Goal: Contribute content: Add original content to the website for others to see

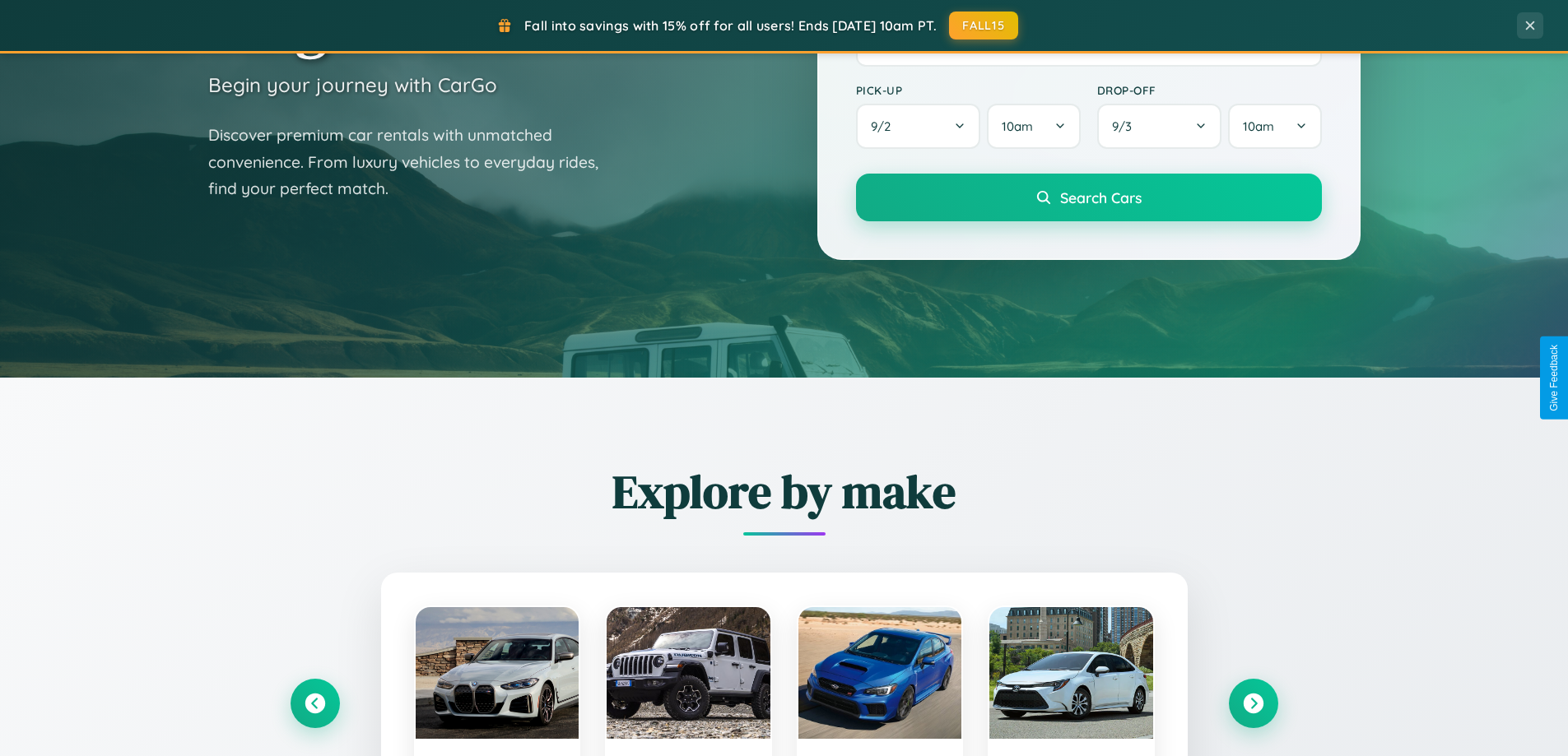
scroll to position [1132, 0]
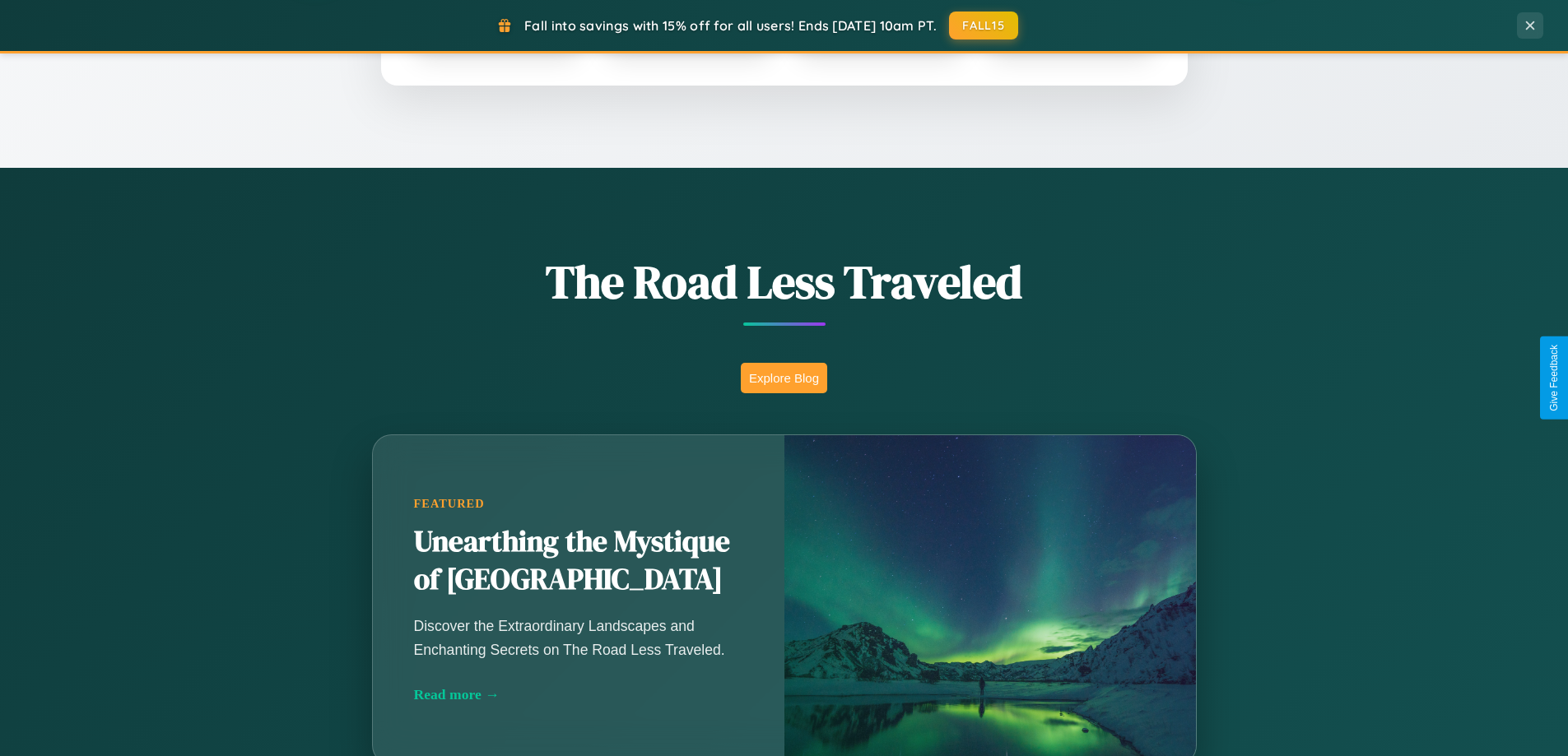
click at [784, 378] on button "Explore Blog" at bounding box center [784, 378] width 87 height 30
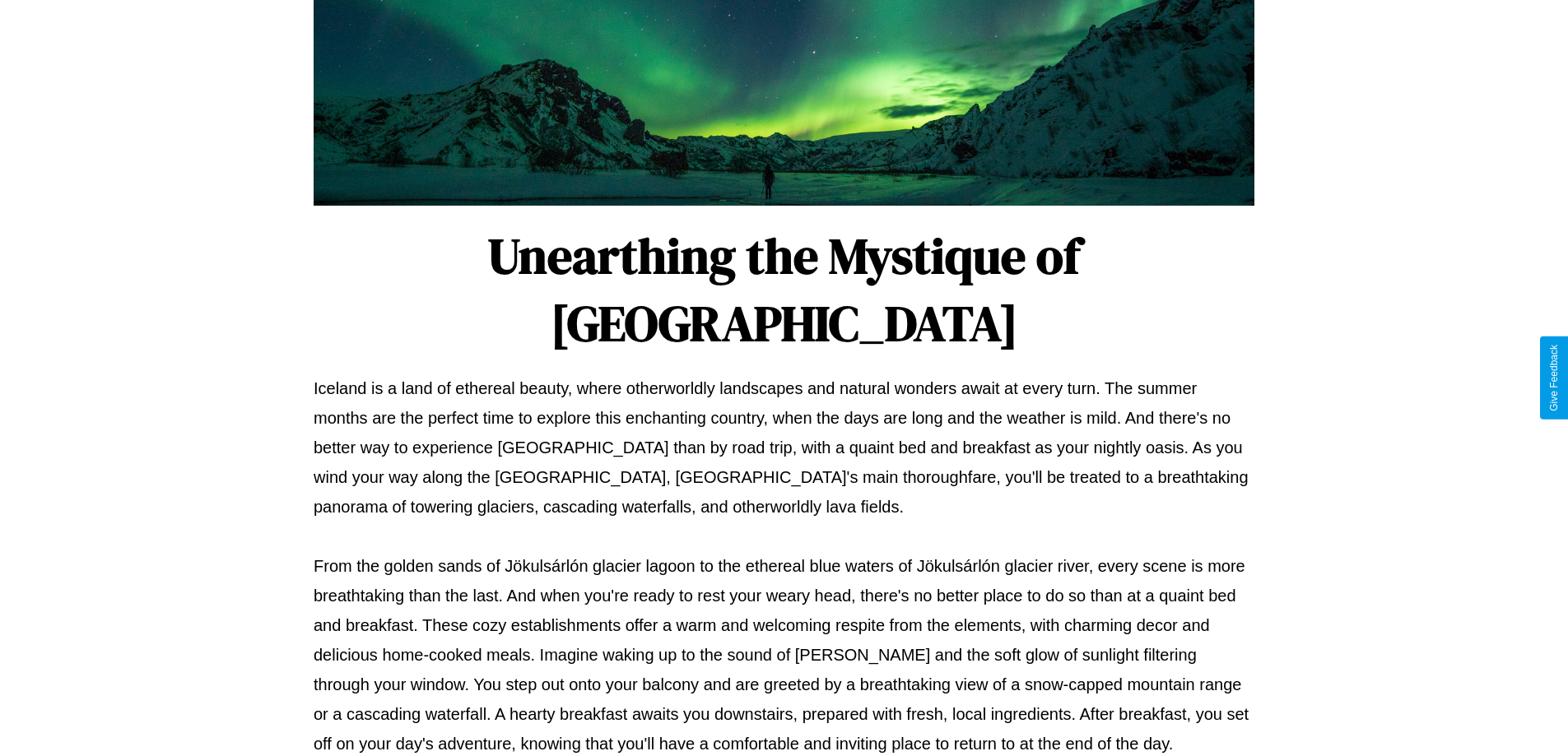
scroll to position [533, 0]
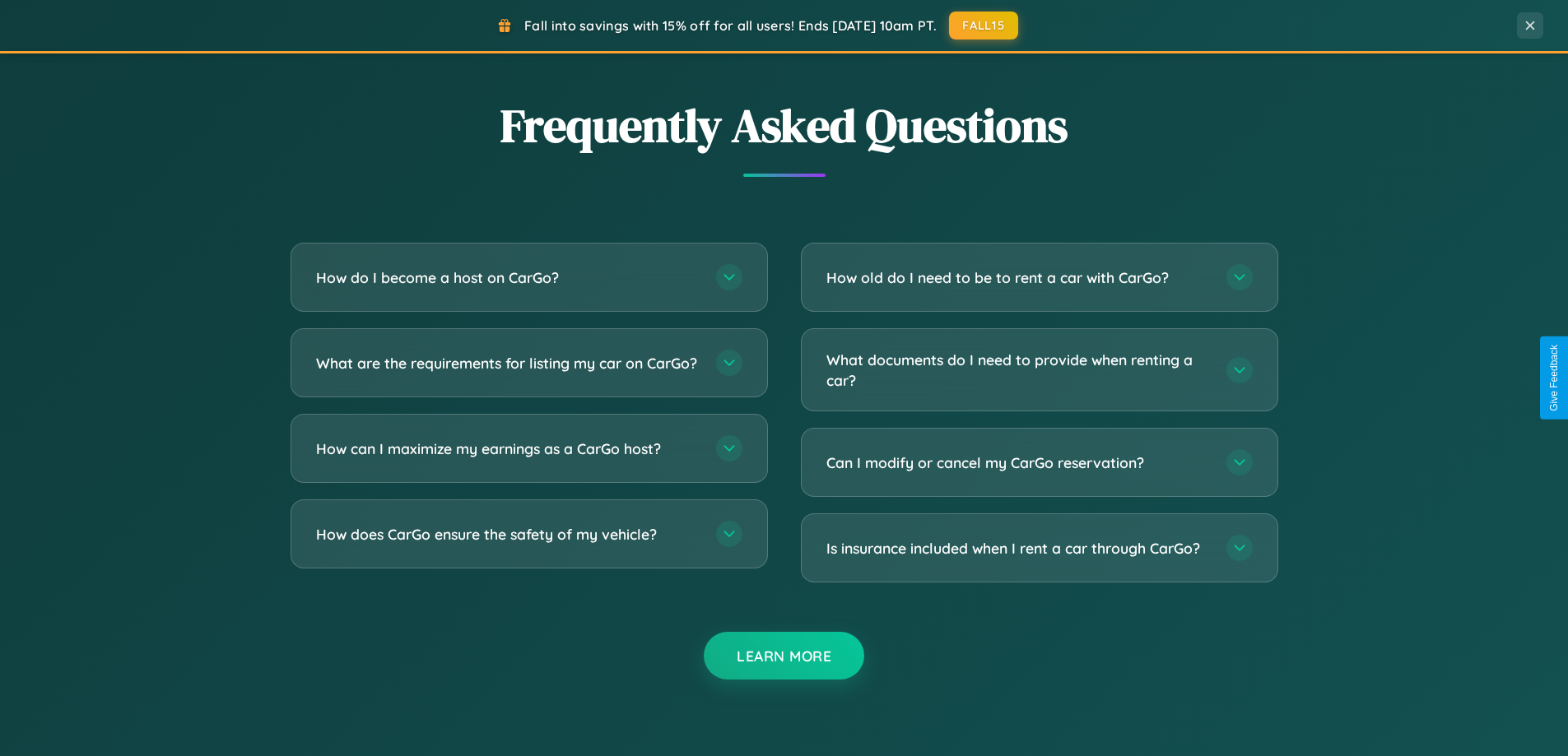
scroll to position [3167, 0]
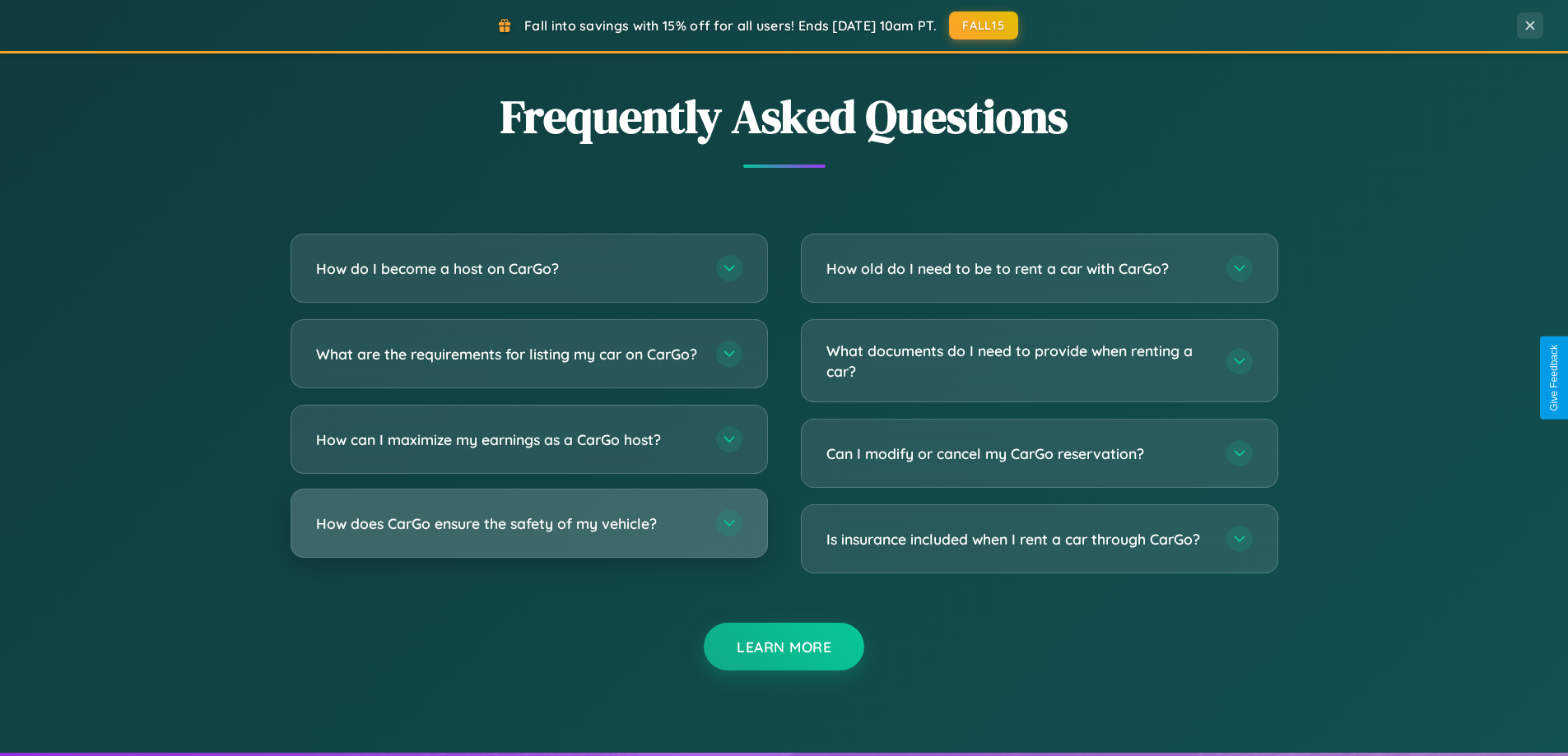
click at [528, 534] on h3 "How does CarGo ensure the safety of my vehicle?" at bounding box center [507, 524] width 384 height 21
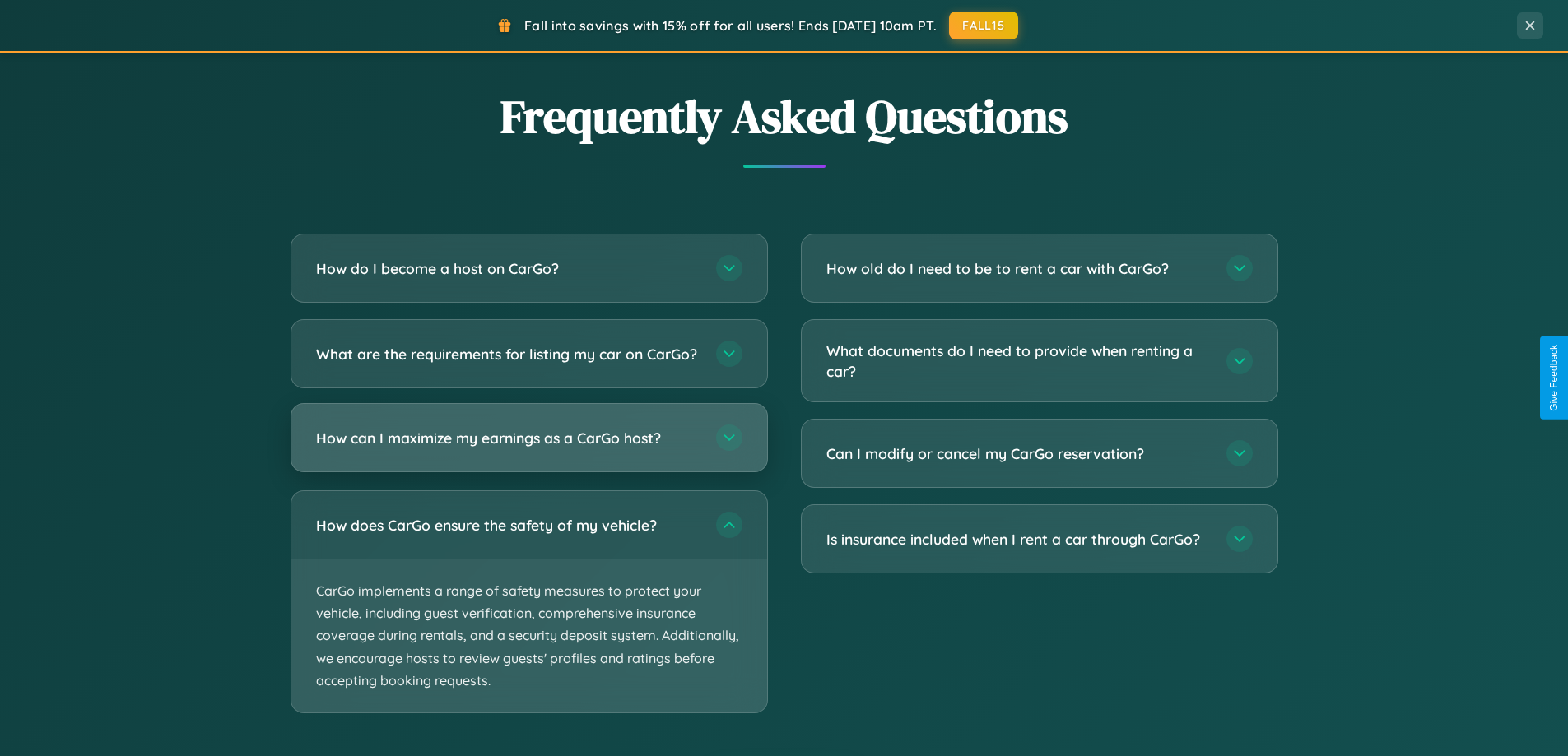
click at [528, 448] on h3 "How can I maximize my earnings as a CarGo host?" at bounding box center [507, 438] width 384 height 21
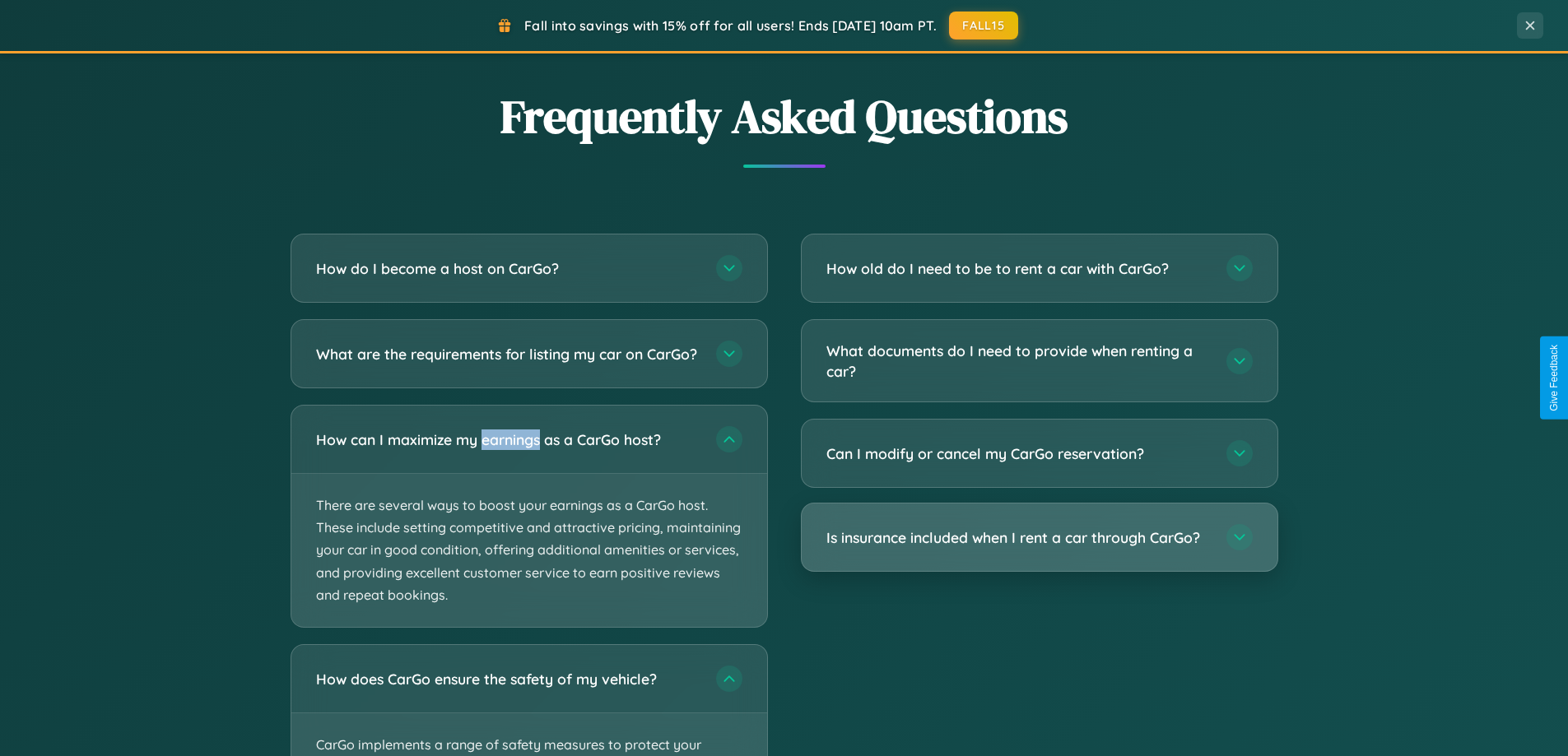
click at [1039, 539] on h3 "Is insurance included when I rent a car through CarGo?" at bounding box center [1018, 537] width 384 height 21
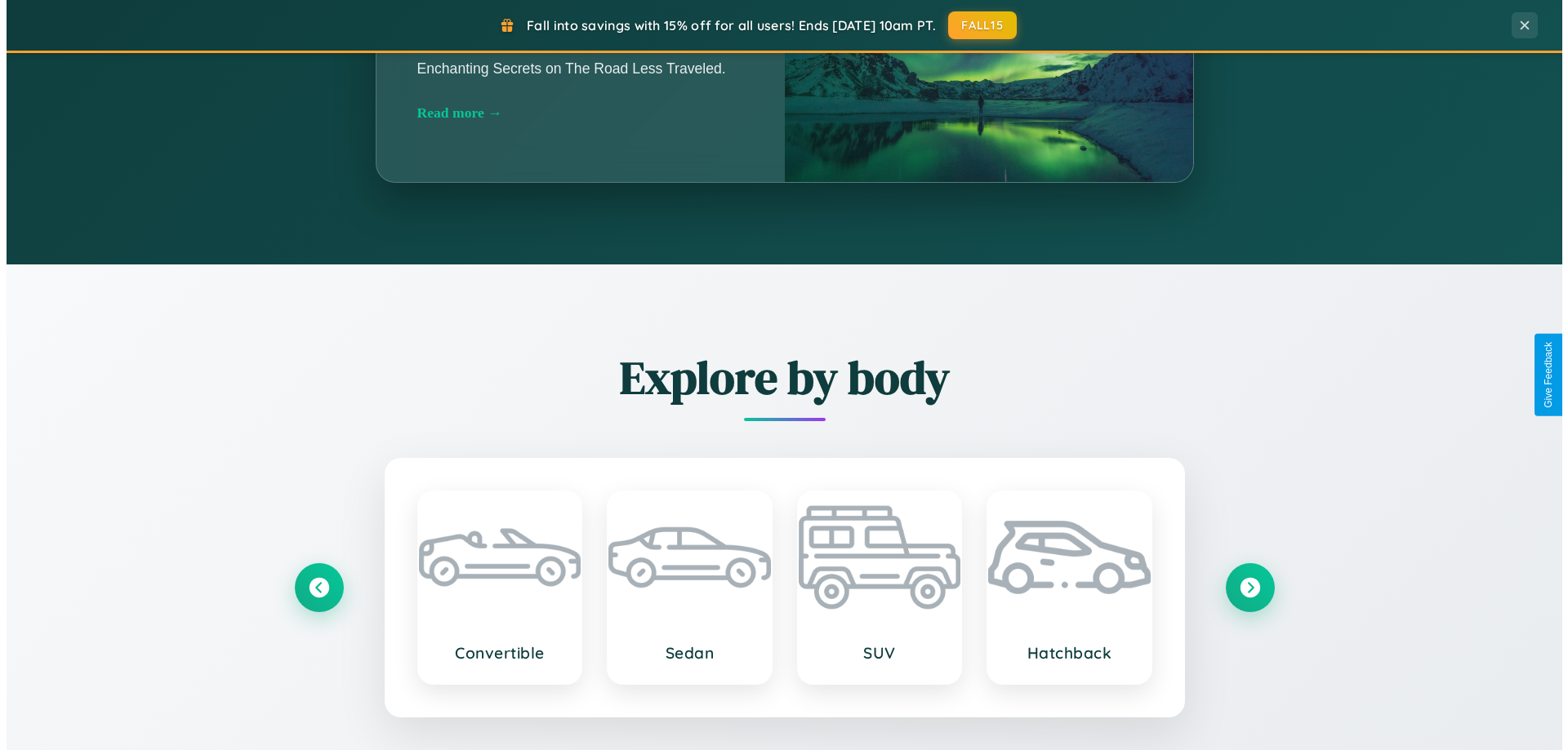
scroll to position [0, 0]
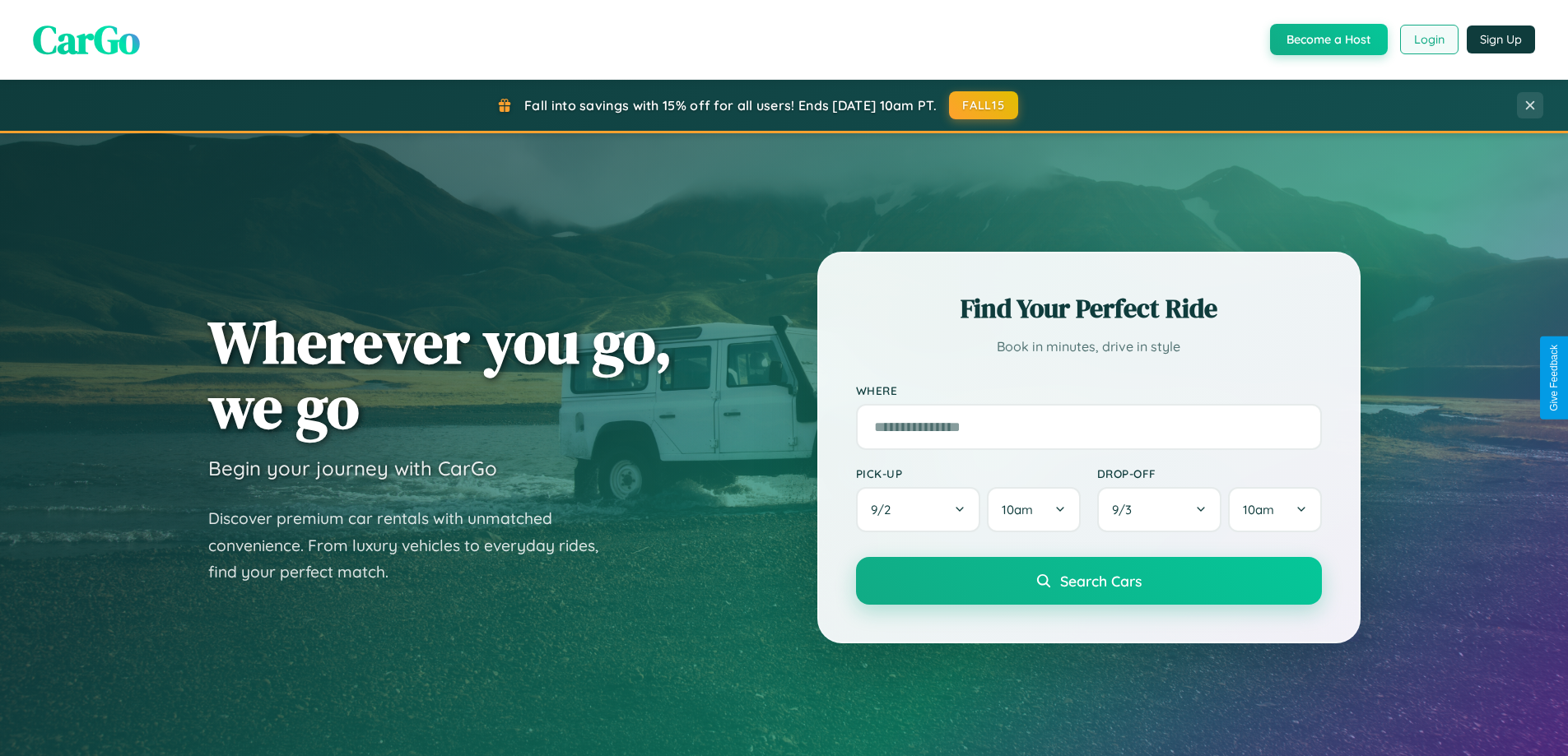
click at [1429, 39] on button "Login" at bounding box center [1430, 39] width 58 height 30
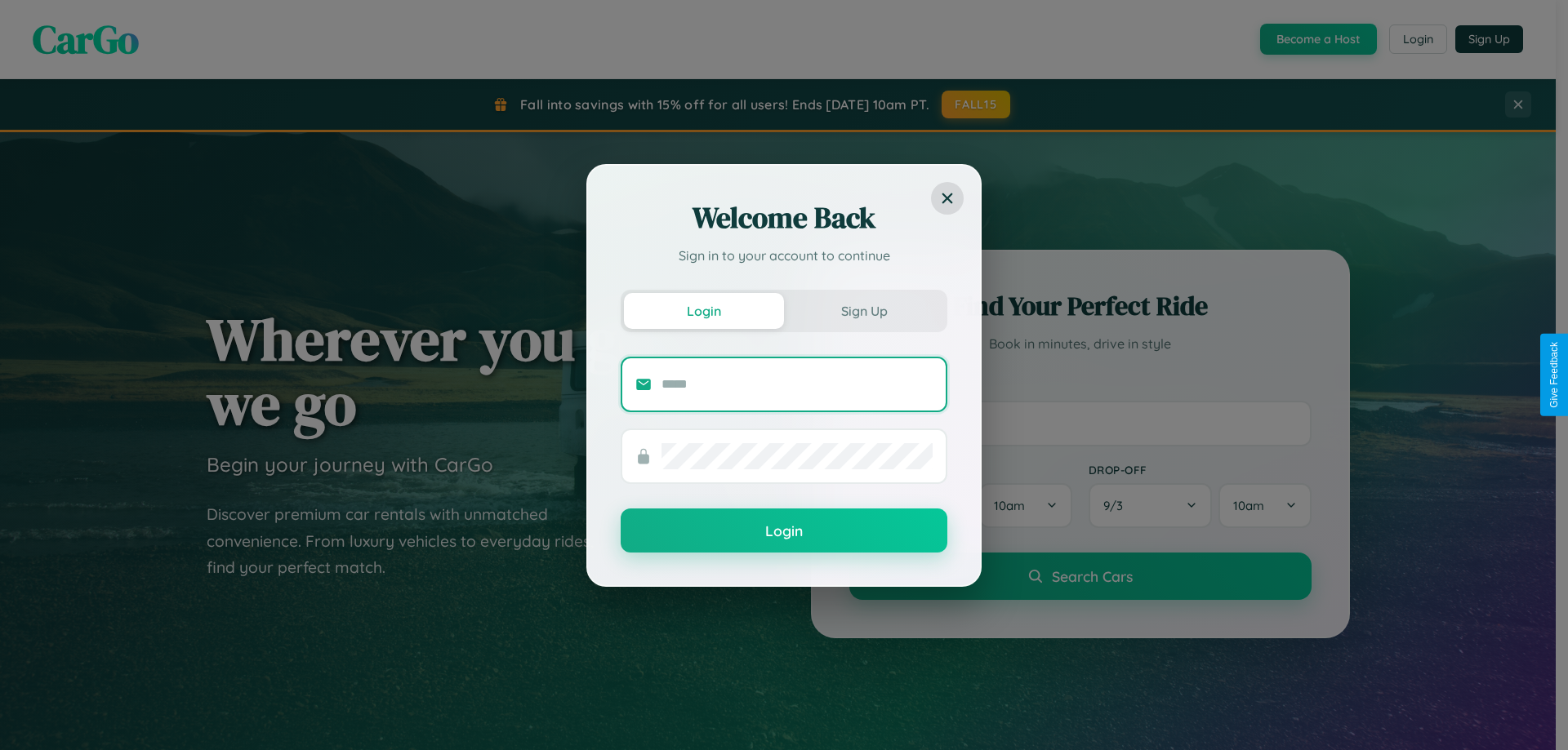
click at [797, 384] on input "text" at bounding box center [797, 384] width 271 height 26
type input "**********"
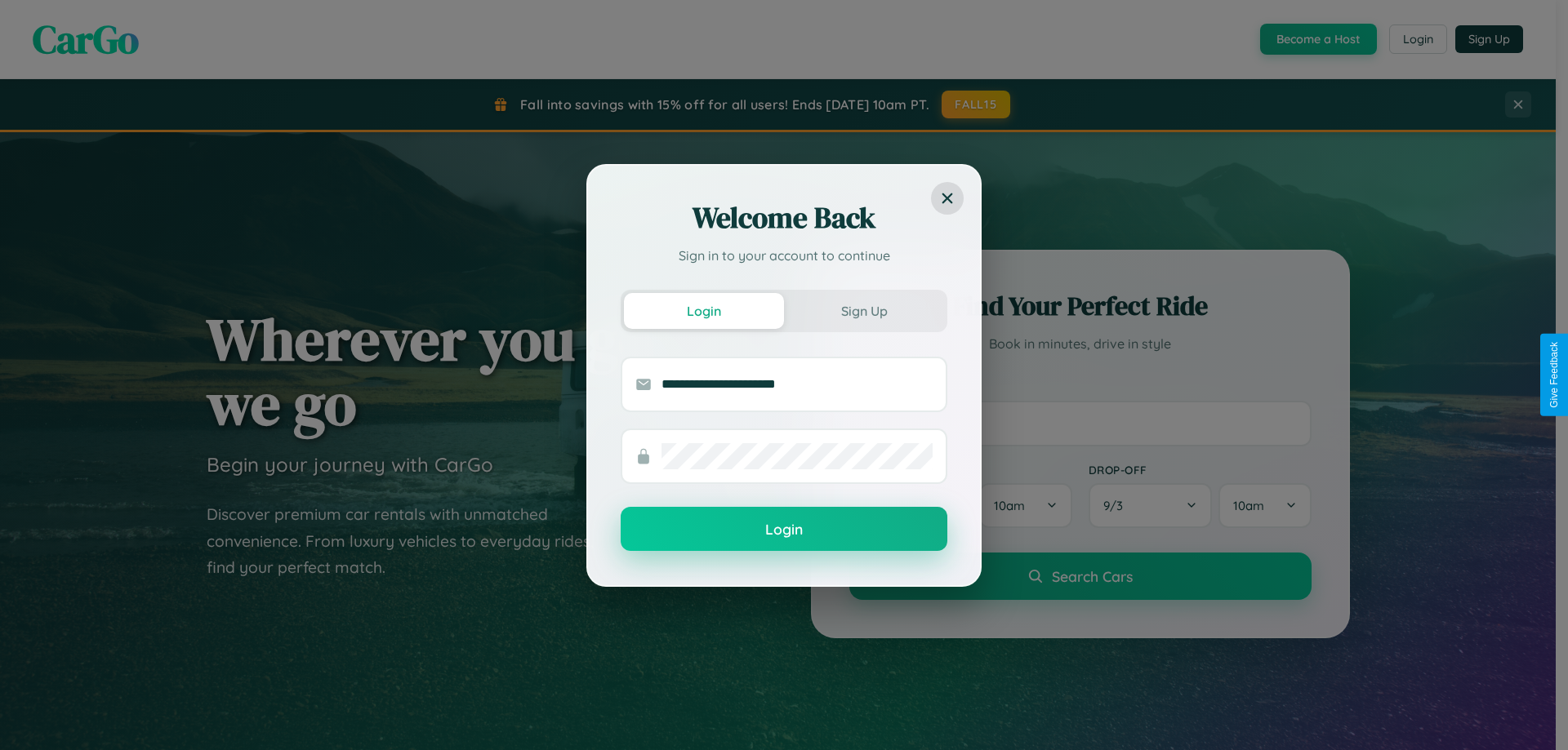
click at [784, 530] on button "Login" at bounding box center [784, 529] width 326 height 44
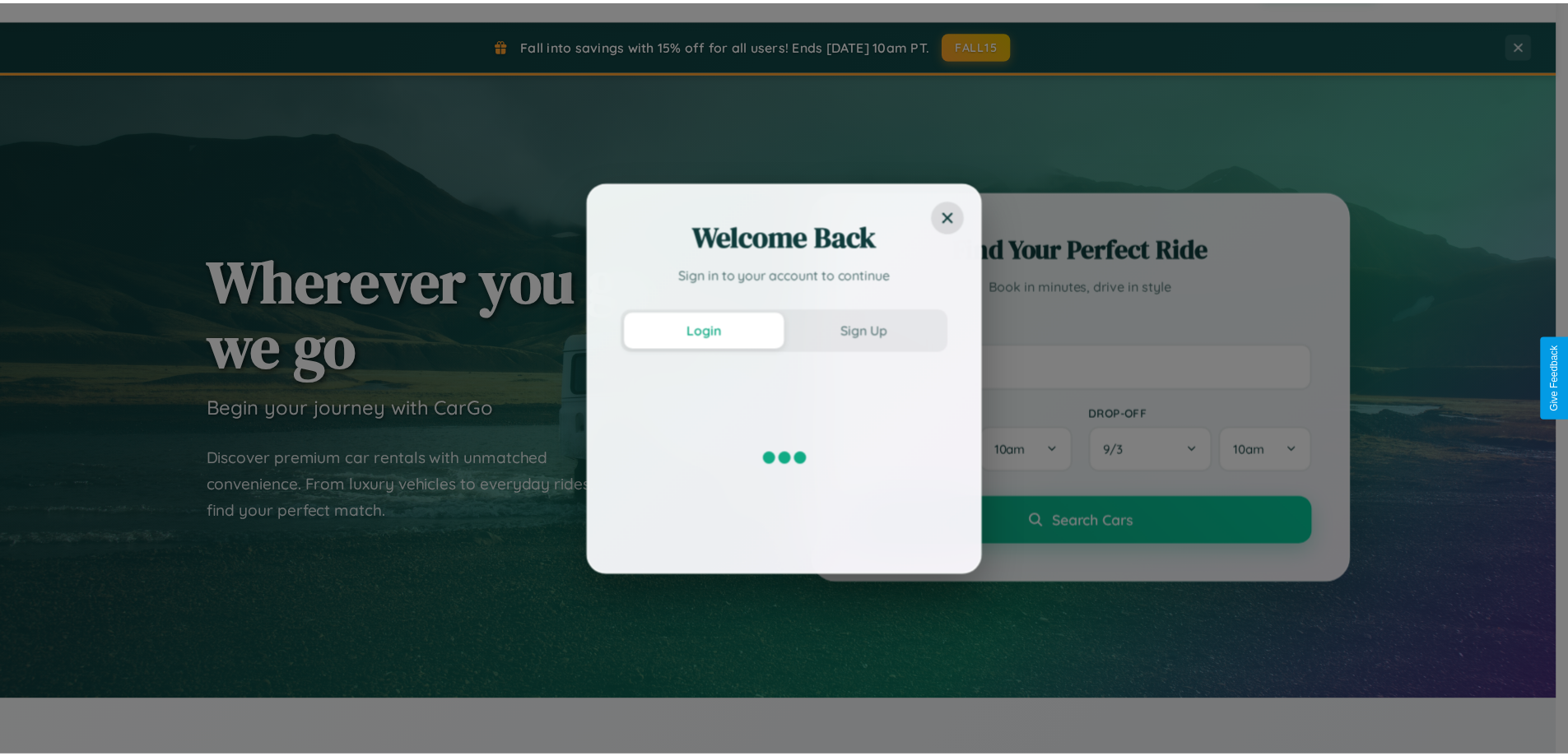
scroll to position [710, 0]
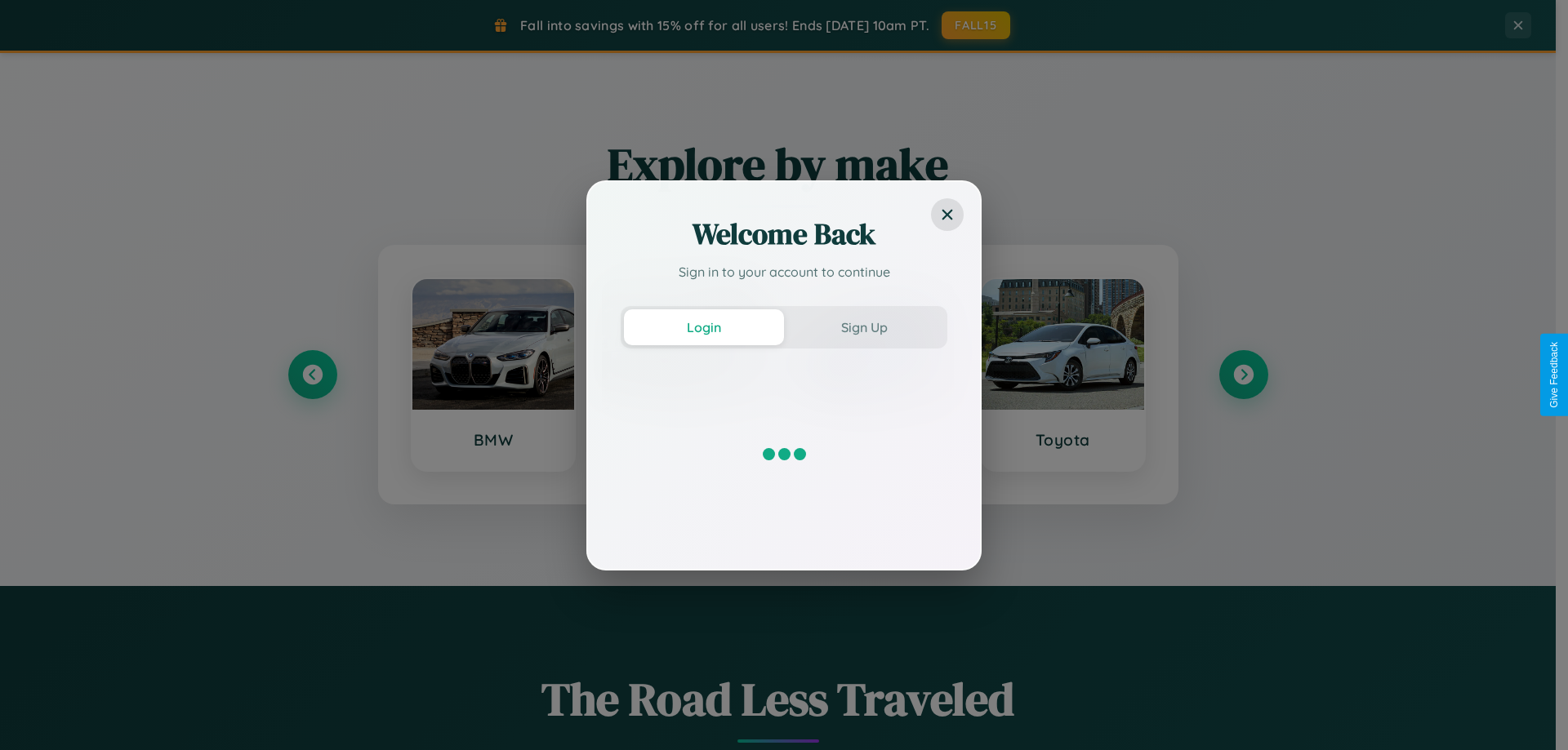
click at [1243, 375] on div "Welcome Back Sign in to your account to continue Login Sign Up" at bounding box center [784, 375] width 1568 height 750
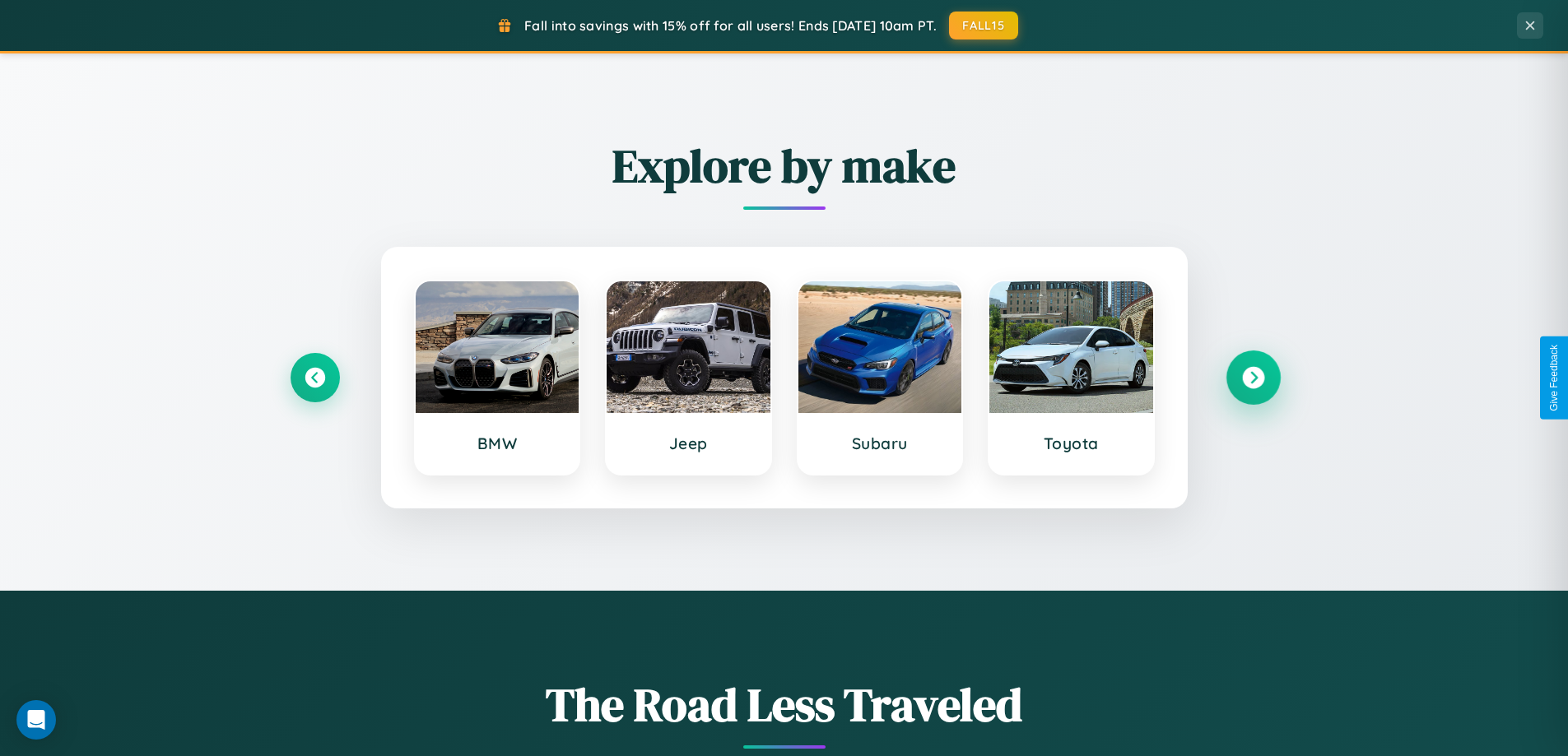
click at [1253, 378] on icon at bounding box center [1254, 378] width 22 height 22
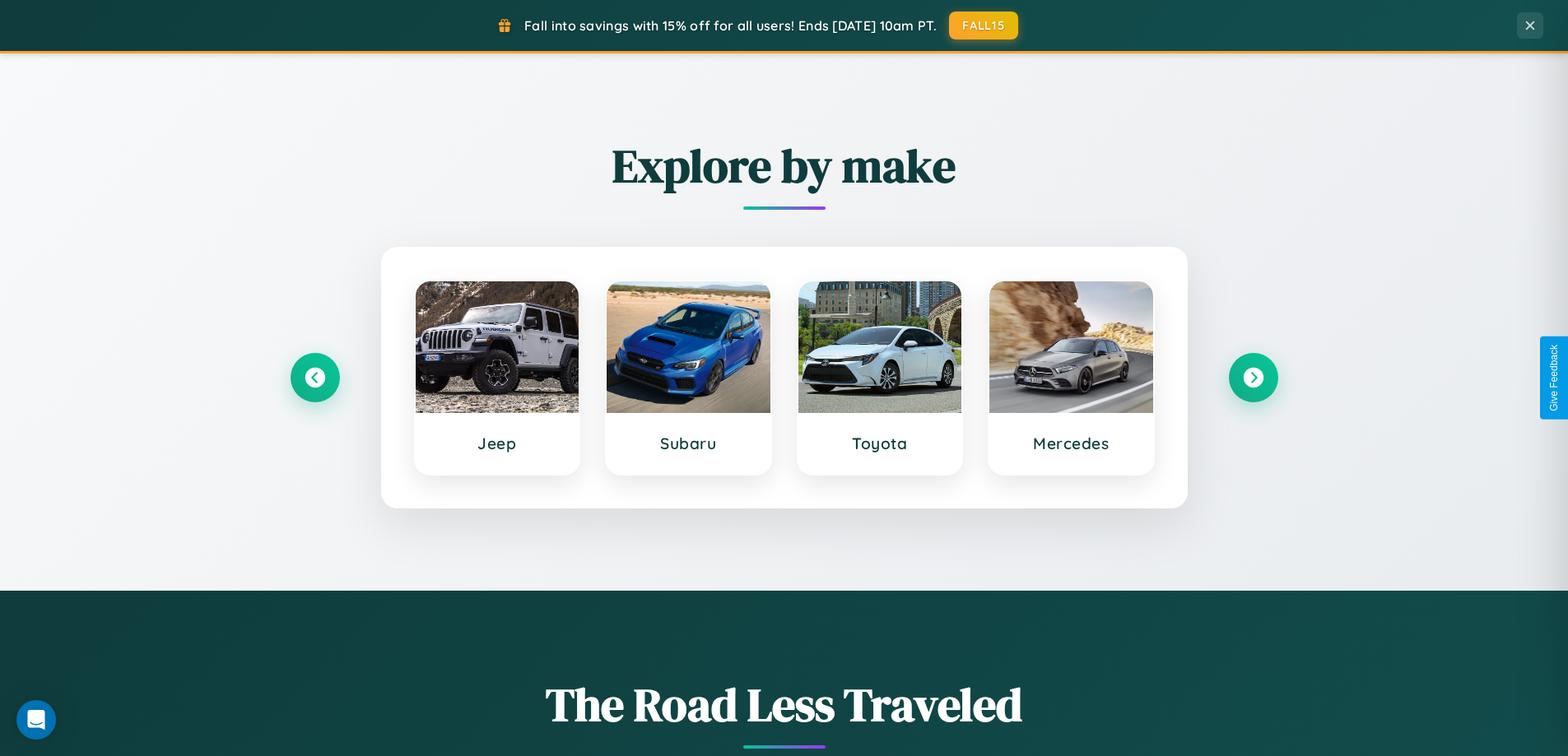
scroll to position [0, 0]
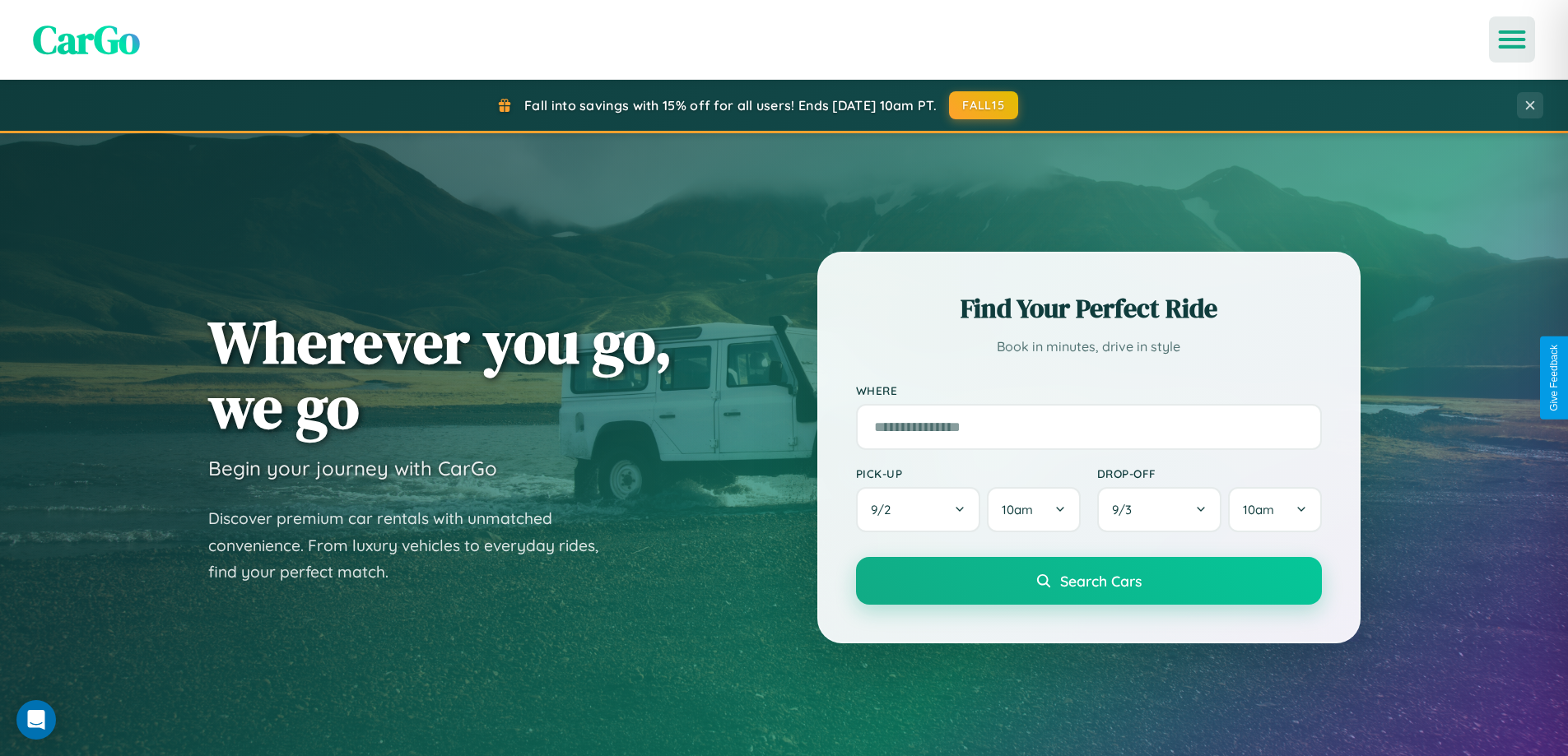
click at [1512, 39] on icon "Open menu" at bounding box center [1512, 39] width 24 height 15
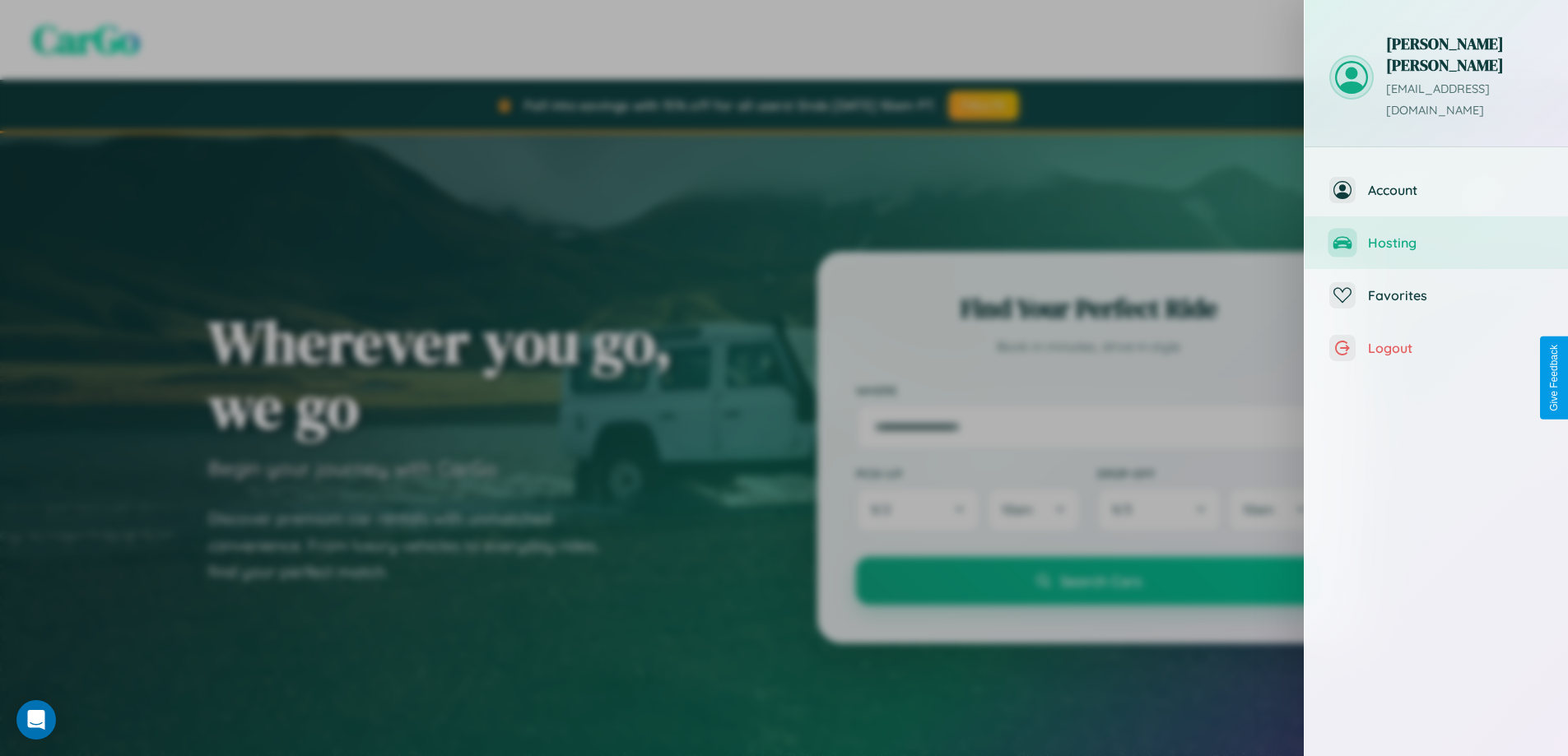
click at [1437, 235] on span "Hosting" at bounding box center [1456, 243] width 175 height 16
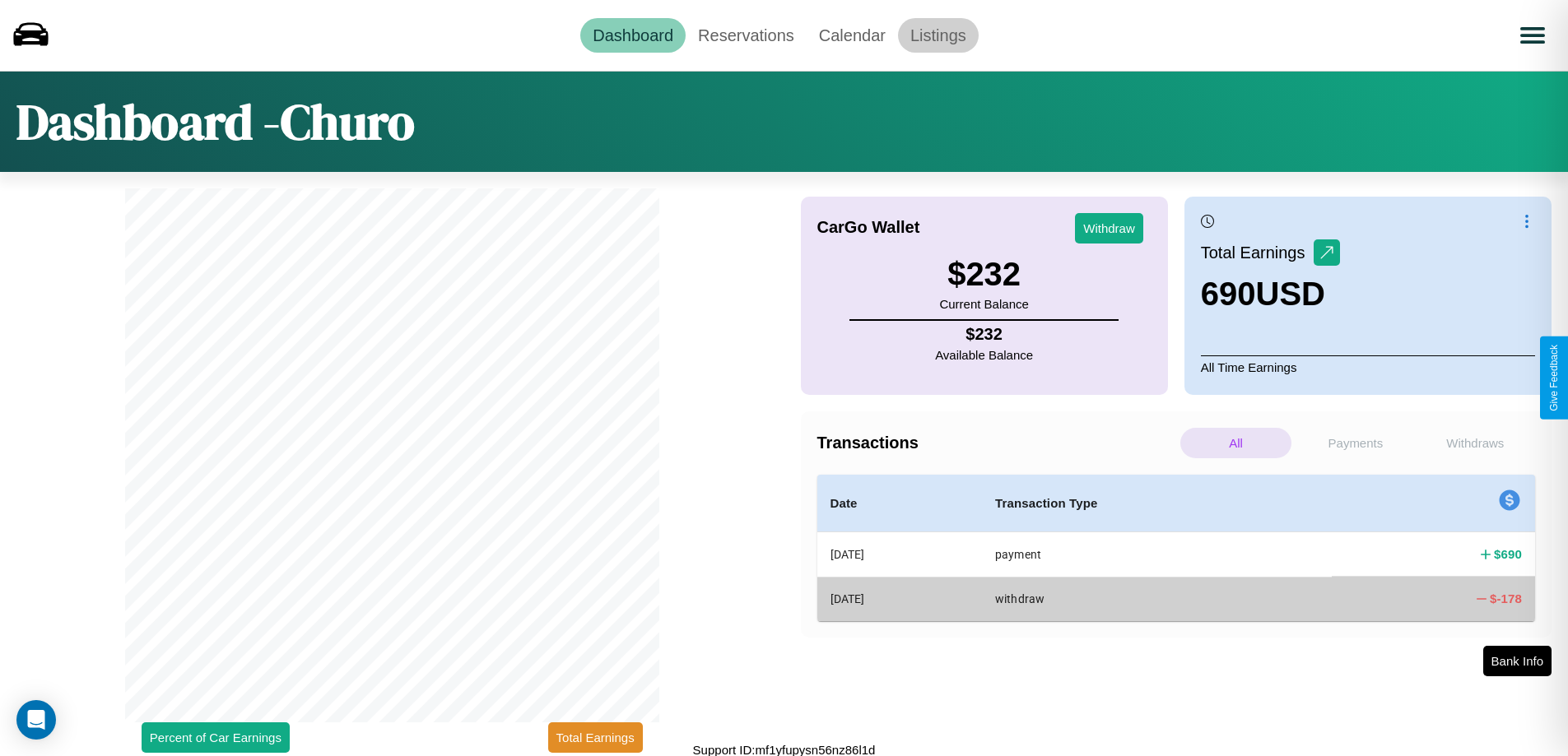
click at [938, 35] on link "Listings" at bounding box center [938, 36] width 81 height 35
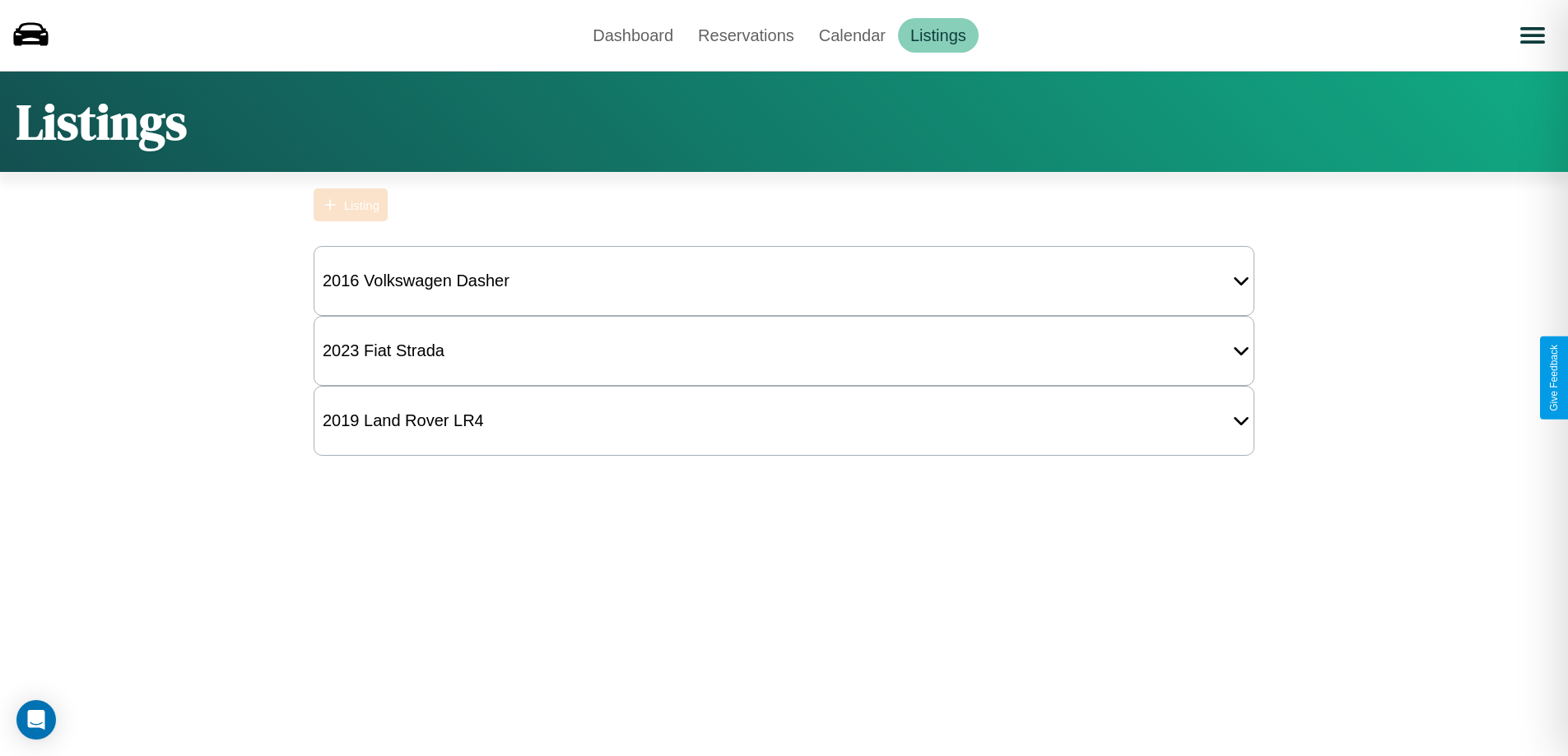
click at [351, 205] on div "Listing" at bounding box center [362, 205] width 36 height 14
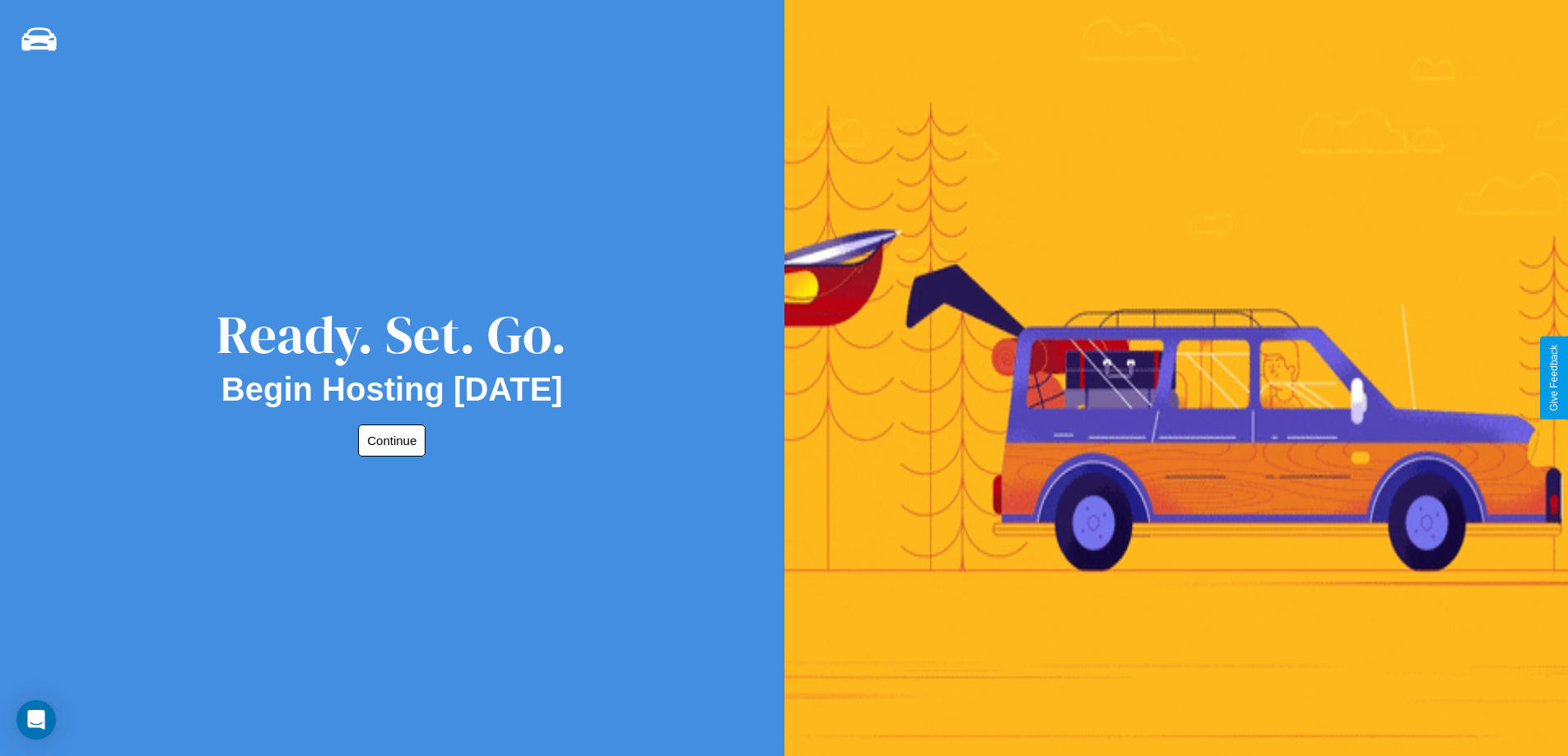
click at [389, 440] on button "Continue" at bounding box center [392, 440] width 67 height 32
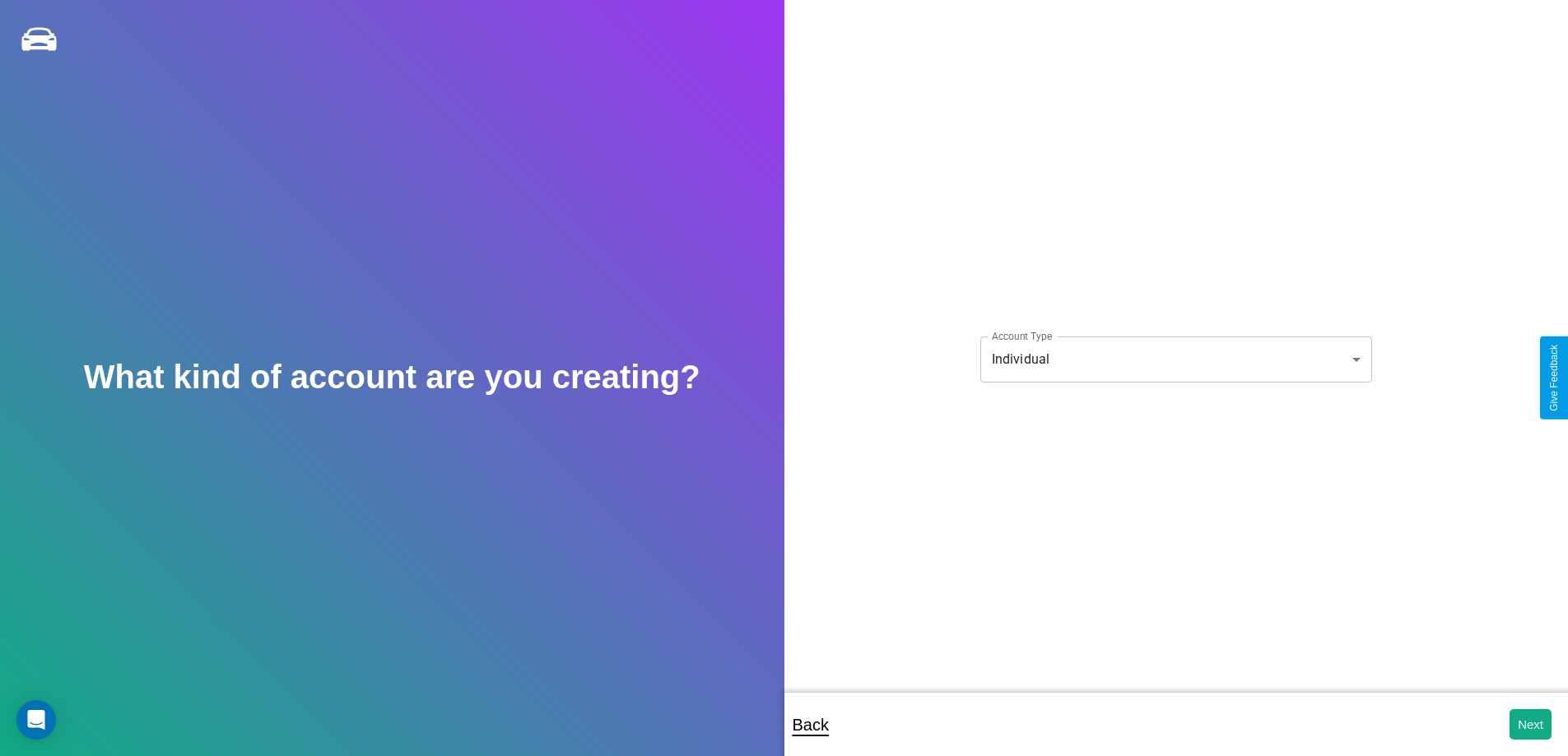
click at [1175, 359] on body "**********" at bounding box center [784, 389] width 1568 height 779
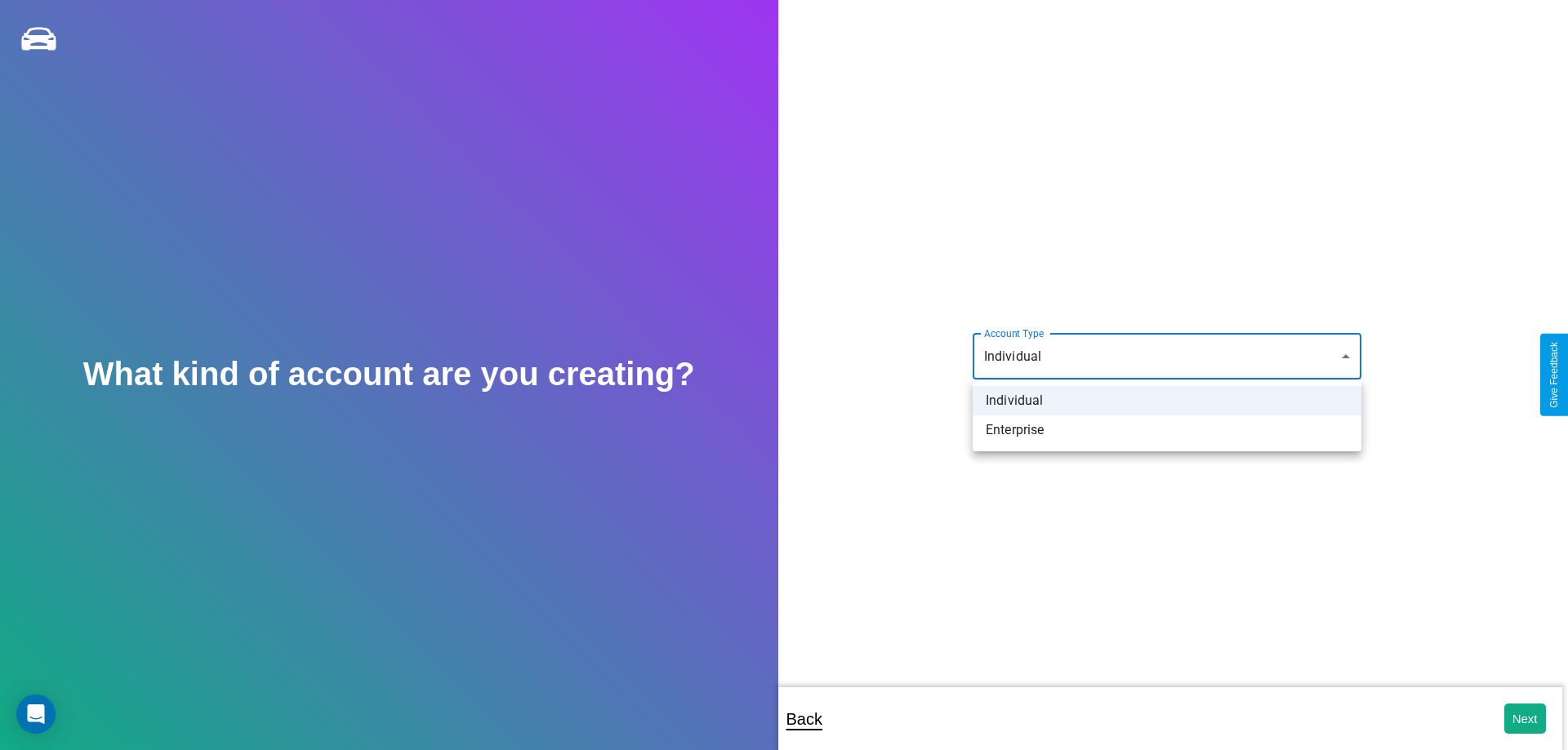
click at [1167, 401] on li "Individual" at bounding box center [1167, 400] width 389 height 30
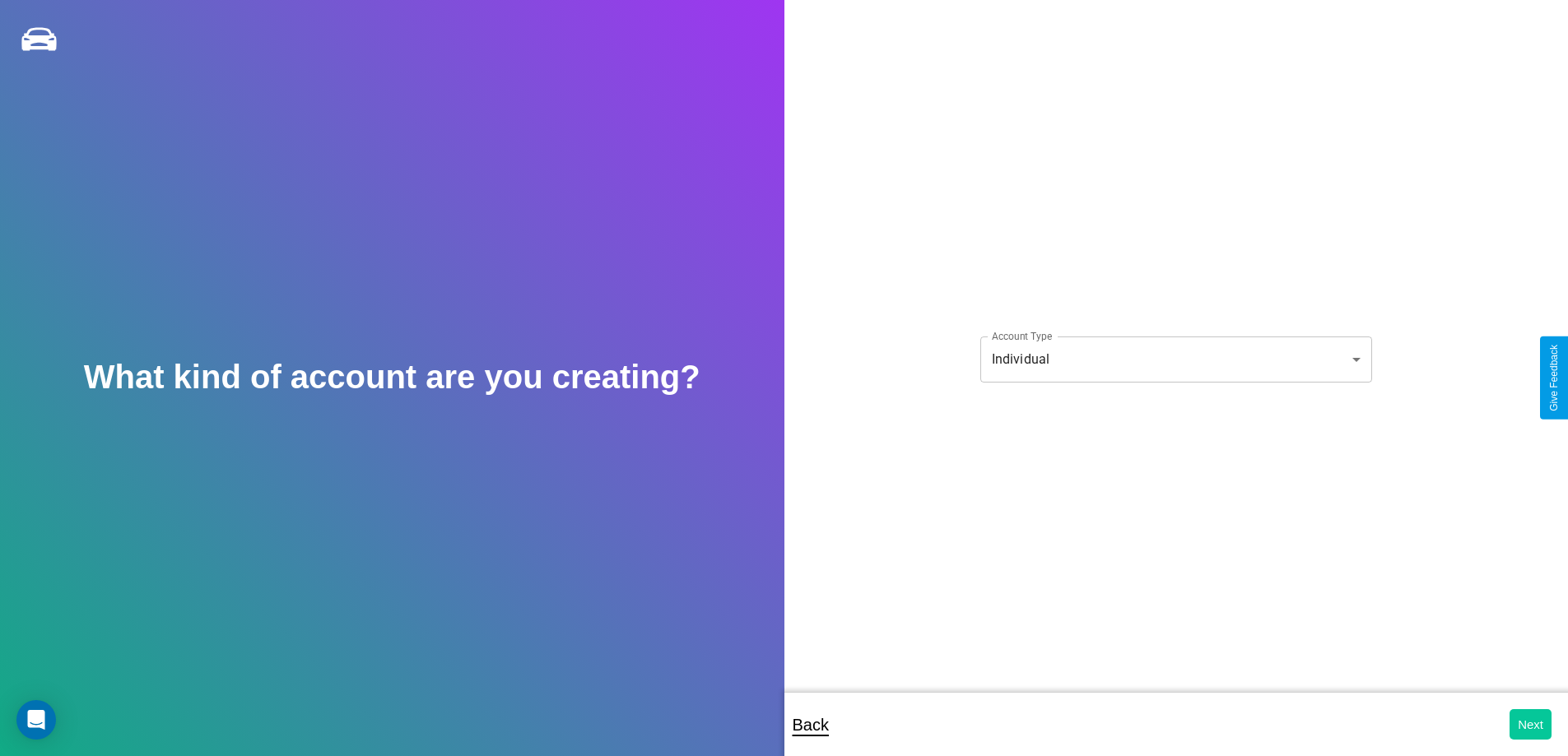
click at [1531, 724] on button "Next" at bounding box center [1531, 724] width 42 height 30
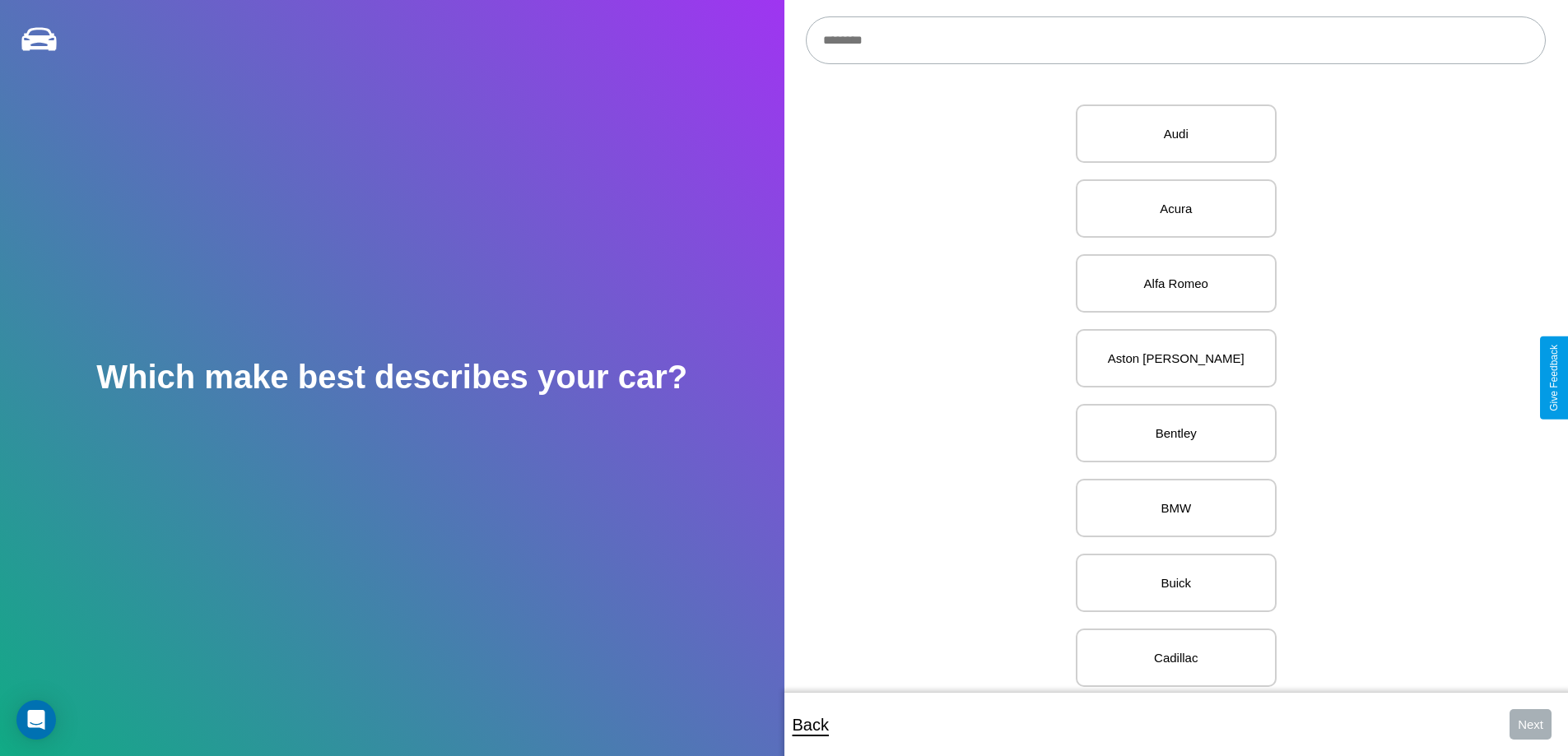
click at [1175, 40] on input "text" at bounding box center [1176, 40] width 740 height 47
type input "*********"
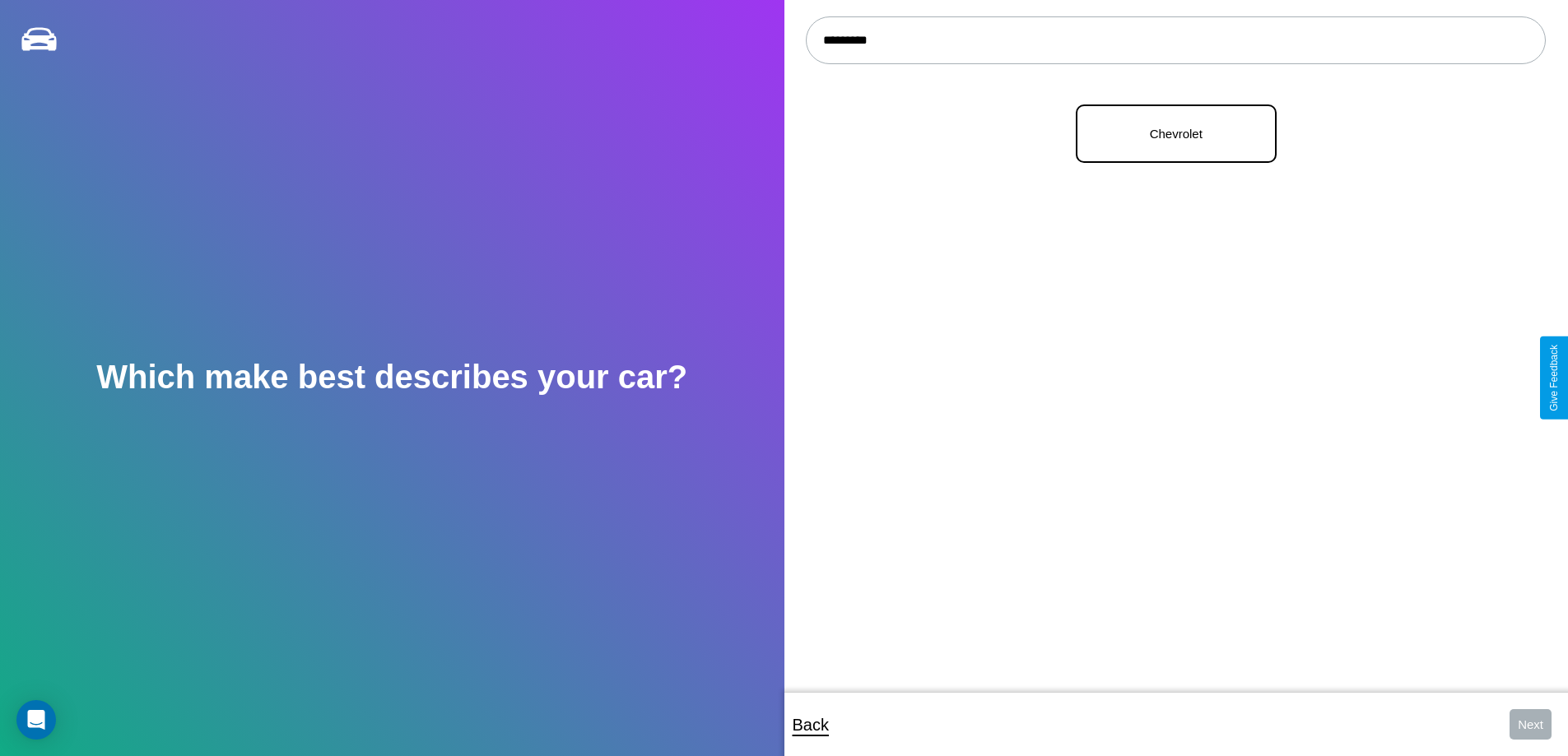
click at [1170, 134] on p "Chevrolet" at bounding box center [1176, 134] width 165 height 22
click at [1531, 724] on button "Next" at bounding box center [1531, 724] width 42 height 30
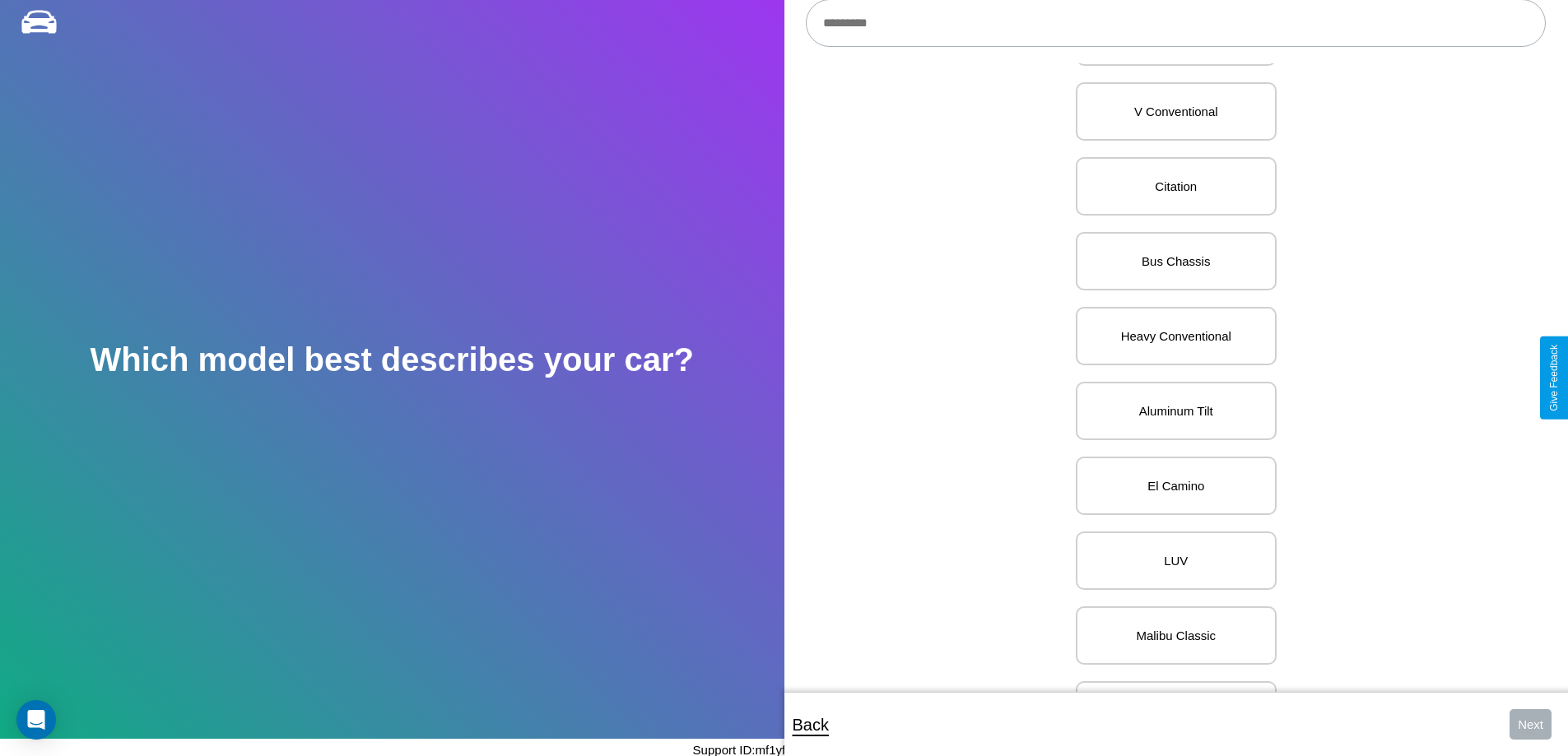
scroll to position [7551, 0]
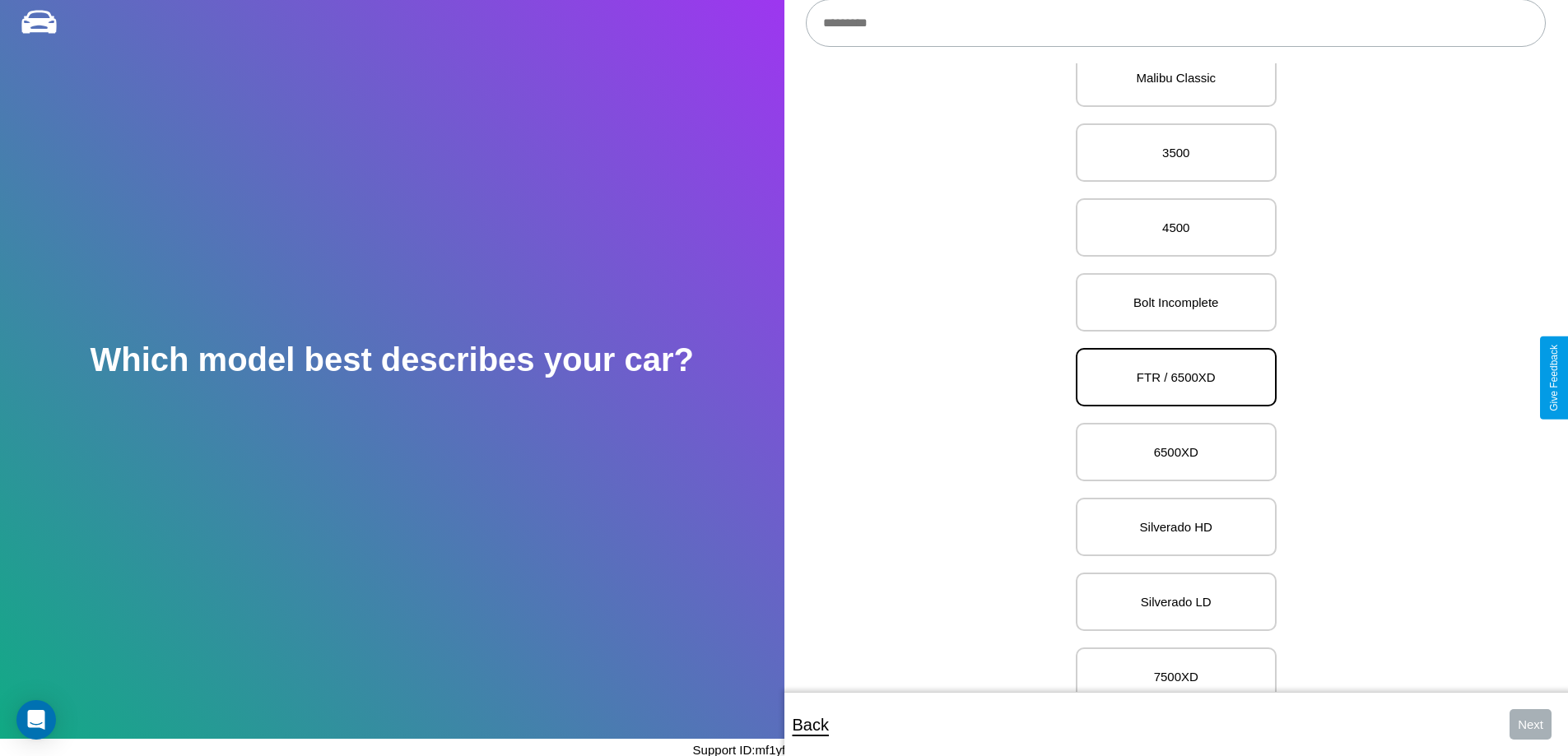
click at [1170, 378] on p "FTR / 6500XD" at bounding box center [1176, 377] width 165 height 22
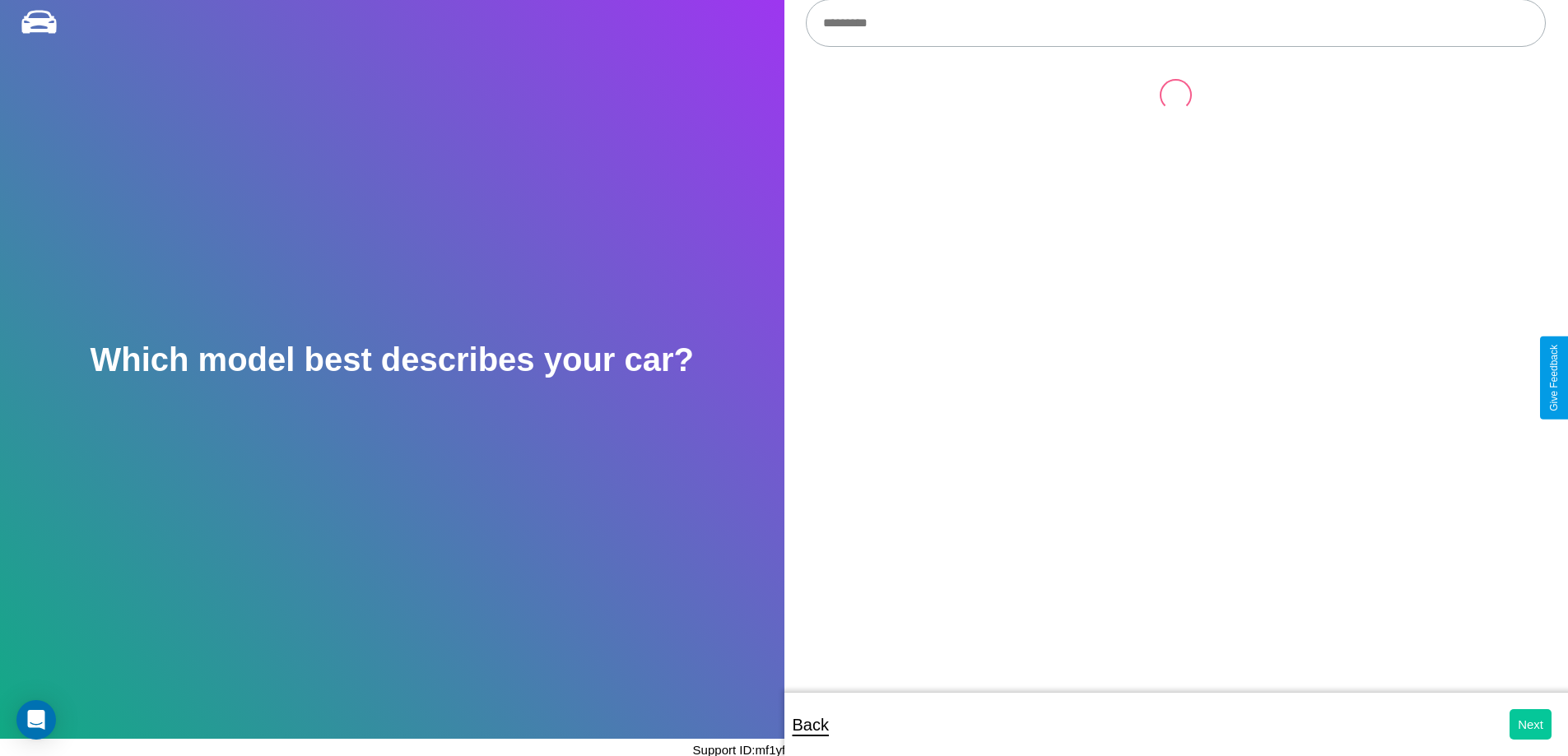
scroll to position [0, 0]
click at [1531, 724] on button "Next" at bounding box center [1531, 724] width 42 height 30
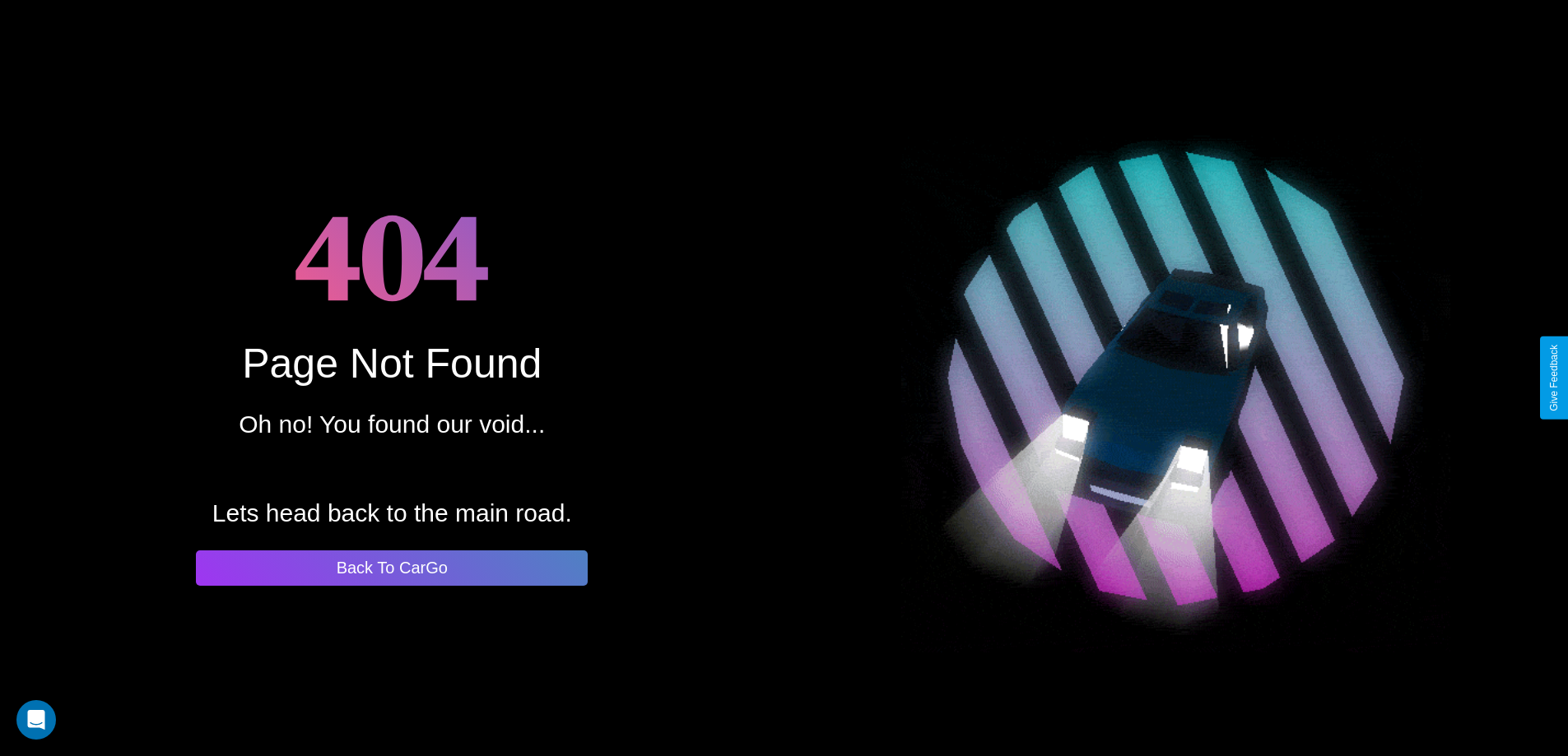
click at [392, 568] on button "Back To CarGo" at bounding box center [392, 568] width 392 height 36
